Goal: Navigation & Orientation: Find specific page/section

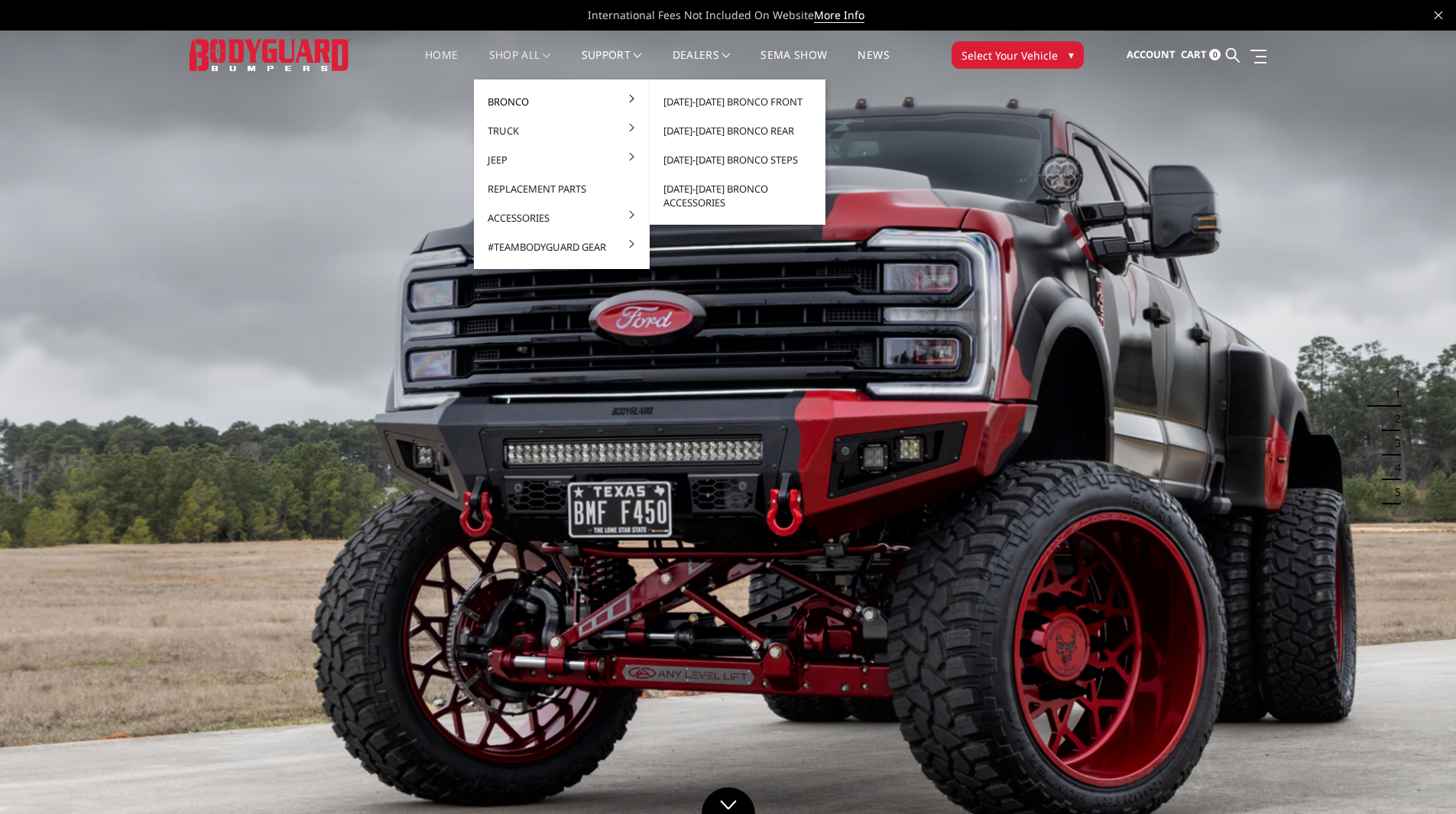
click at [512, 100] on link "Bronco" at bounding box center [562, 102] width 164 height 29
click at [711, 100] on link "[DATE]-[DATE] Bronco Front" at bounding box center [737, 102] width 164 height 29
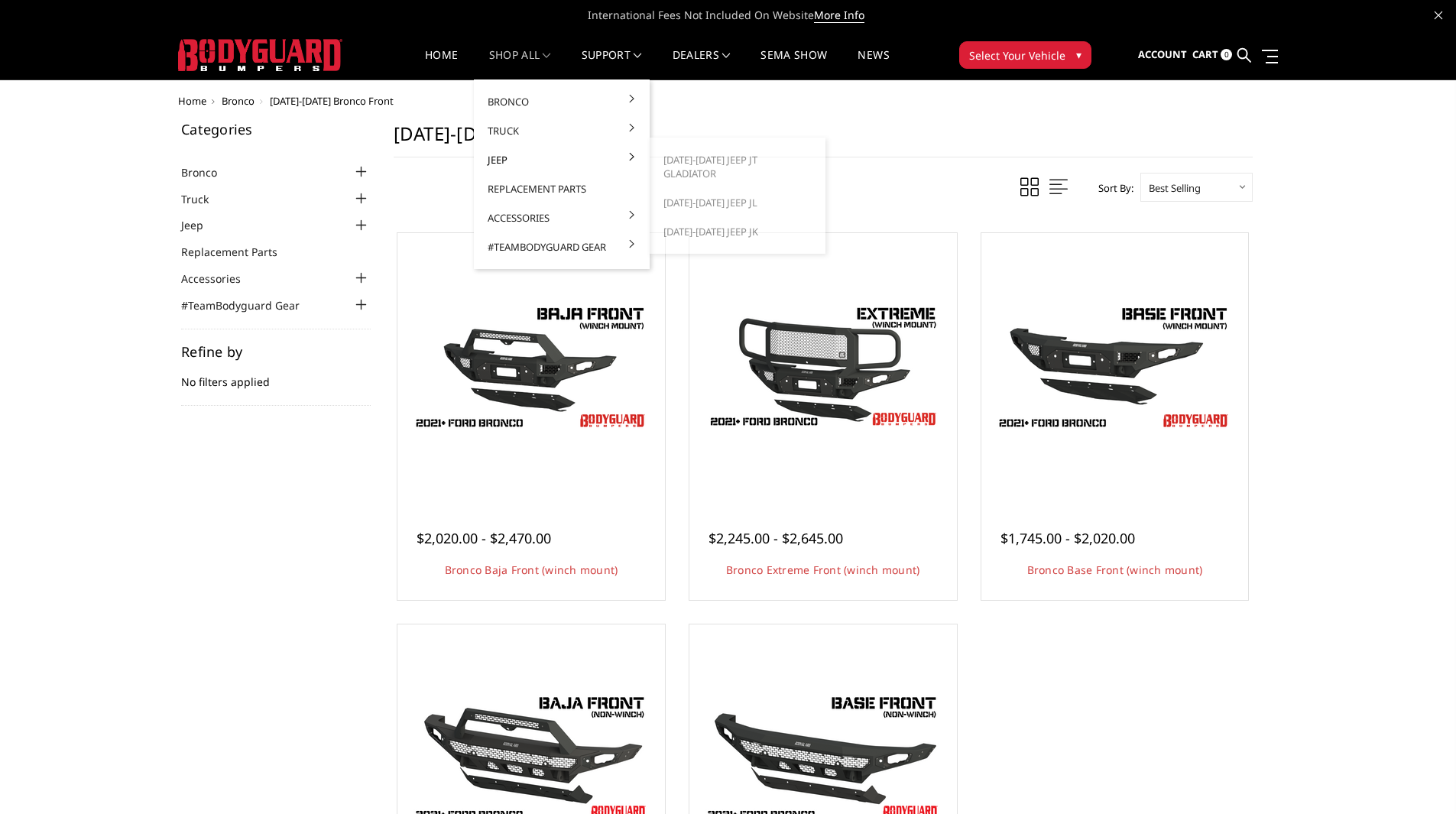
click at [512, 168] on link "Jeep" at bounding box center [562, 160] width 164 height 29
